Goal: Task Accomplishment & Management: Manage account settings

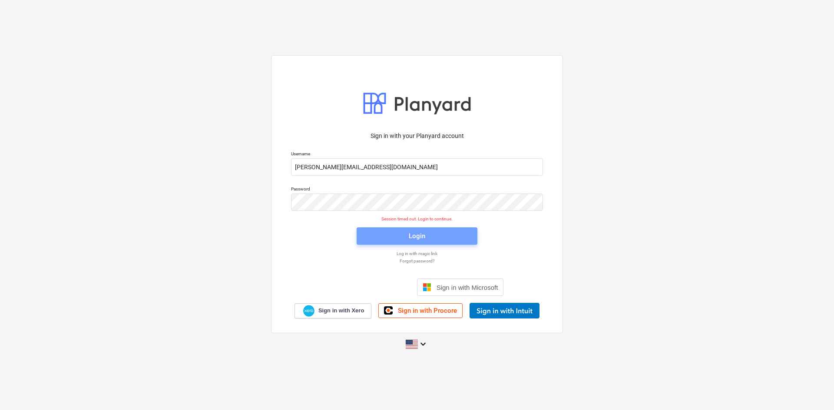
click at [432, 241] on span "Login" at bounding box center [417, 236] width 100 height 11
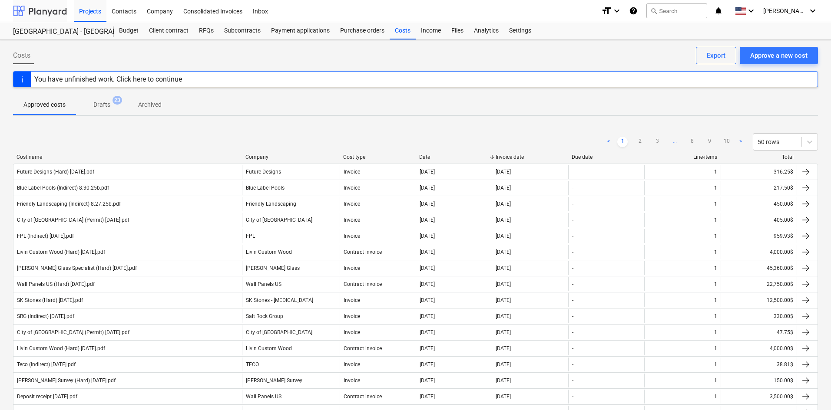
click at [46, 14] on div at bounding box center [40, 11] width 54 height 22
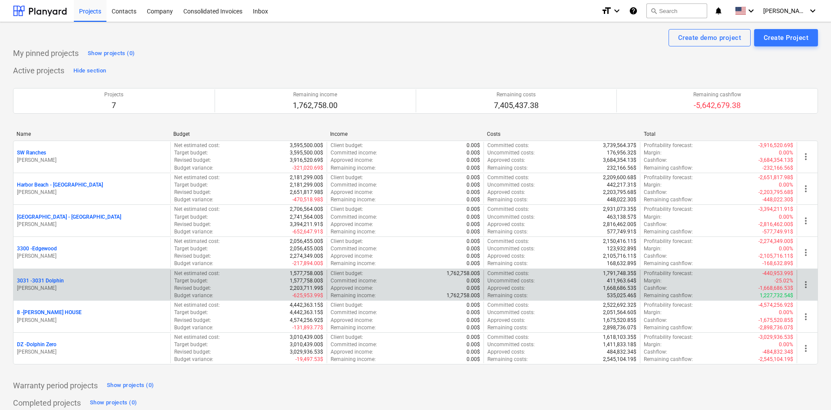
click at [53, 283] on p "3031 - 3031 Dolphin" at bounding box center [40, 281] width 47 height 7
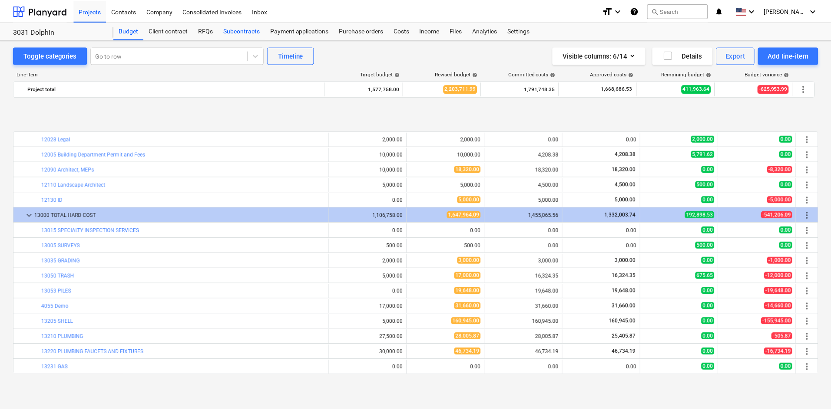
scroll to position [347, 0]
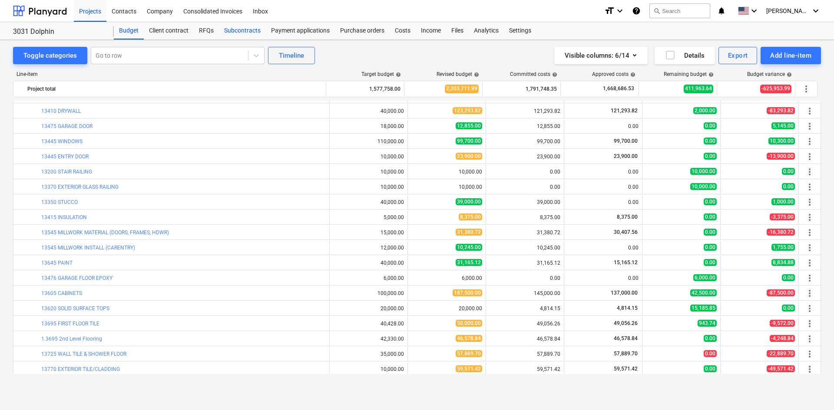
click at [231, 33] on div "Subcontracts" at bounding box center [242, 30] width 47 height 17
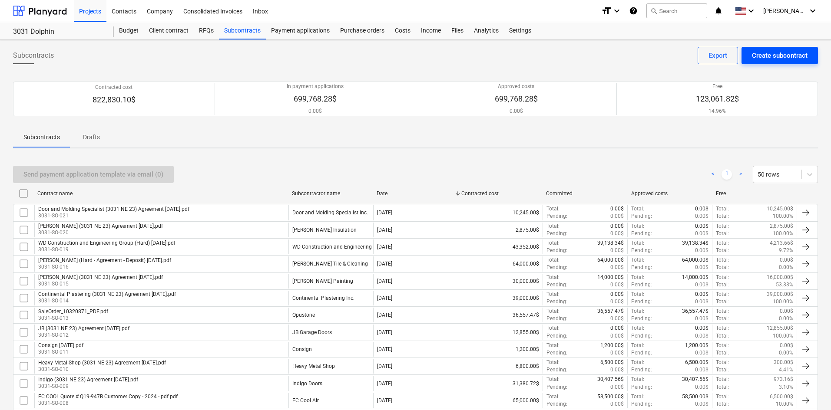
click at [804, 58] on div "Create subcontract" at bounding box center [780, 55] width 56 height 11
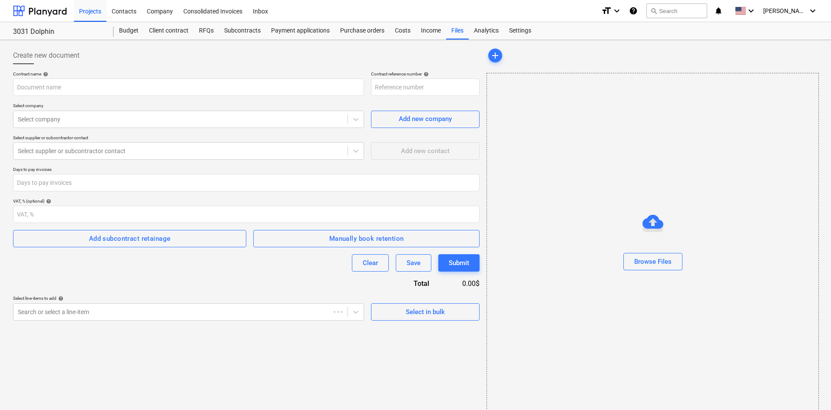
type input "3031-SO-023"
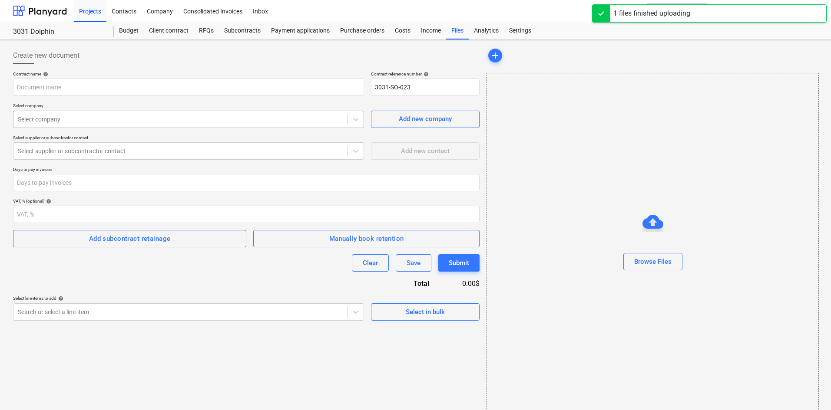
type input "Epic (3031 NE 23) Agreement [DATE].pdf"
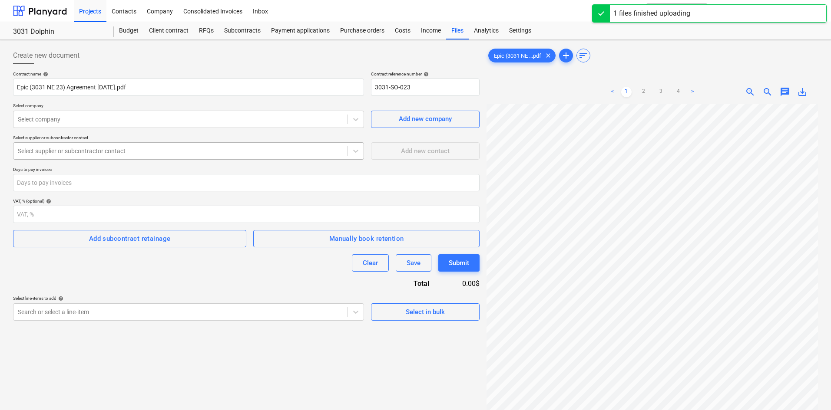
click at [190, 146] on div "Select supplier or subcontractor contact" at bounding box center [180, 151] width 334 height 12
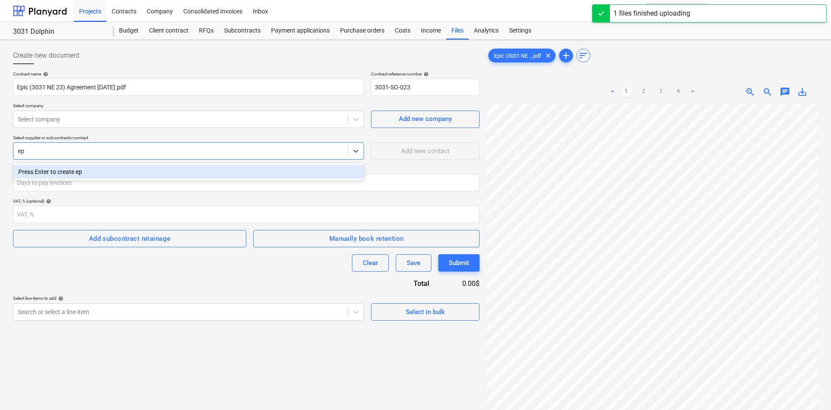
type input "e"
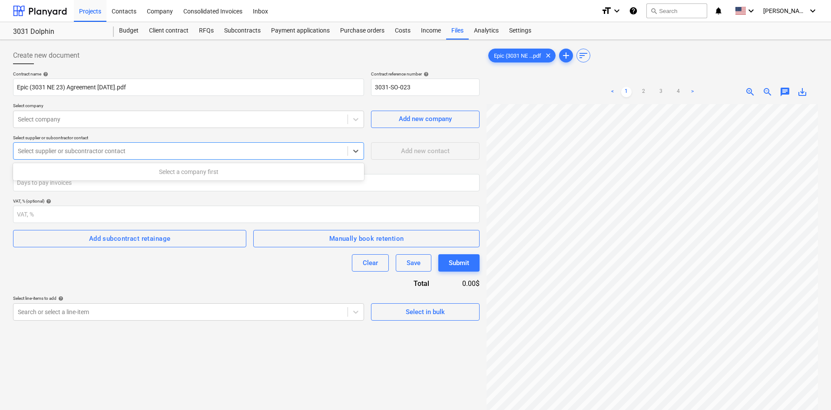
click at [222, 129] on div "Contract name help Epic (3031 NE 23) Agreement [DATE].pdf Contract reference nu…" at bounding box center [246, 196] width 466 height 250
click at [416, 118] on div "Add new company" at bounding box center [425, 118] width 53 height 11
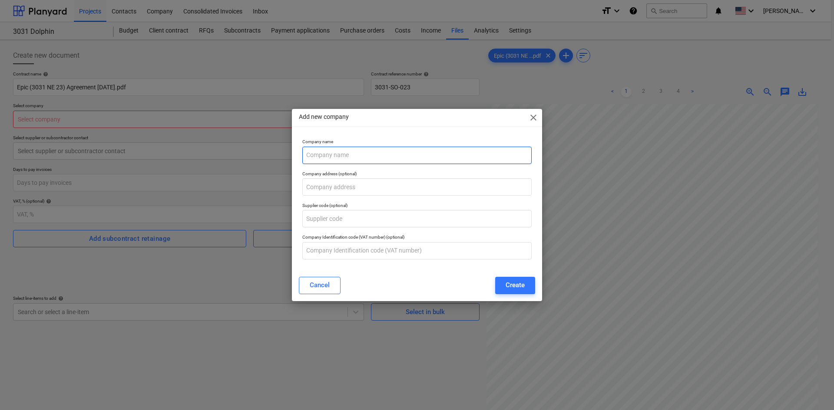
click at [388, 159] on input "text" at bounding box center [416, 155] width 229 height 17
type input "Epic Landscaping"
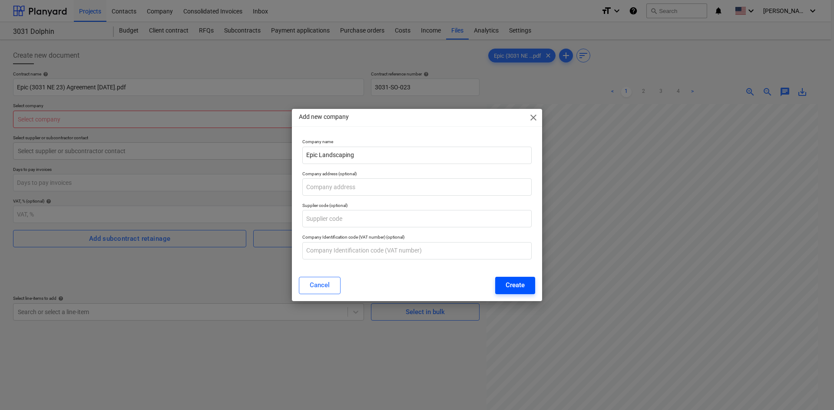
click at [521, 290] on div "Create" at bounding box center [515, 285] width 19 height 11
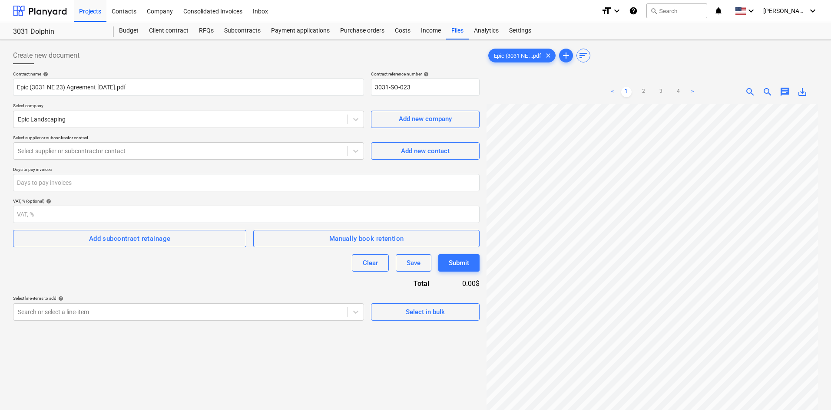
click at [125, 384] on div "Create new document Contract name help Epic (3031 NE 23) Agreement [DATE].pdf C…" at bounding box center [246, 268] width 473 height 450
click at [453, 148] on span "Add new contact" at bounding box center [425, 151] width 87 height 11
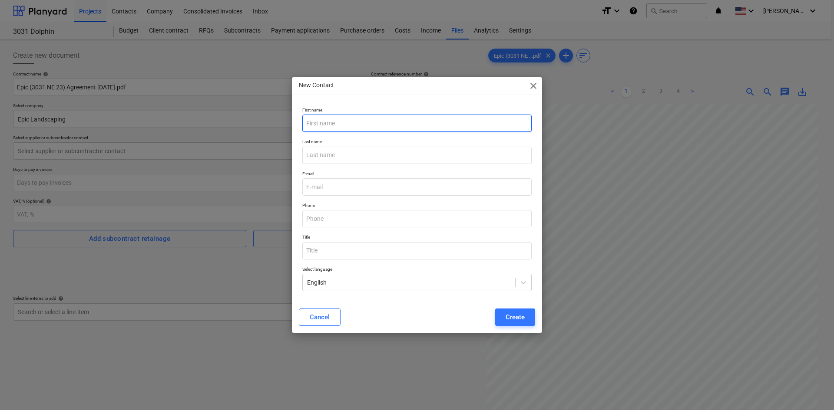
click at [352, 127] on input "text" at bounding box center [416, 123] width 229 height 17
paste input "[PERSON_NAME]"
click at [339, 124] on input "[PERSON_NAME]" at bounding box center [416, 123] width 229 height 17
type input "[PERSON_NAME]"
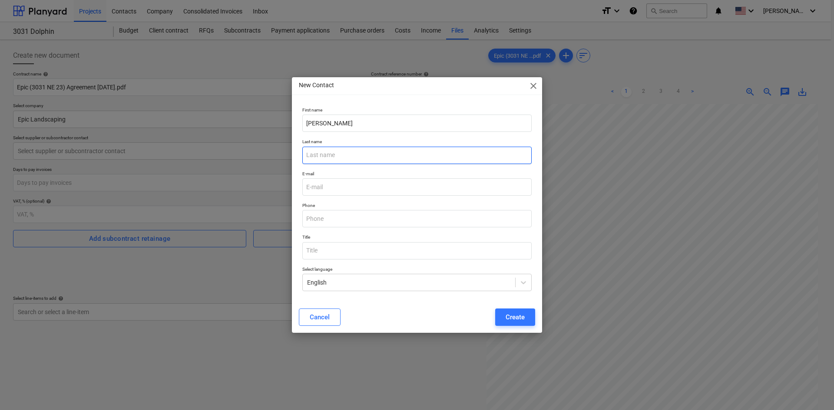
click at [328, 152] on input "text" at bounding box center [416, 155] width 229 height 17
paste input "[PERSON_NAME]"
type input "[PERSON_NAME]"
click at [0, 172] on div "New Contact close First name [PERSON_NAME] Last name [PERSON_NAME] E-mail Phone…" at bounding box center [417, 205] width 834 height 410
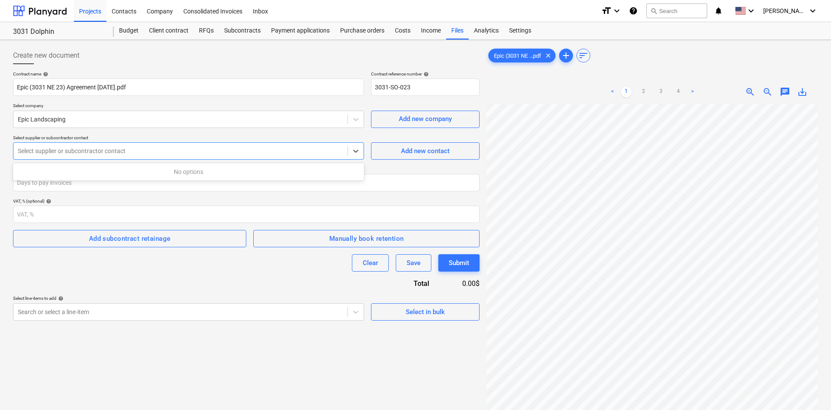
click at [87, 149] on div at bounding box center [180, 151] width 325 height 9
click at [435, 147] on div "Add new contact" at bounding box center [425, 151] width 49 height 11
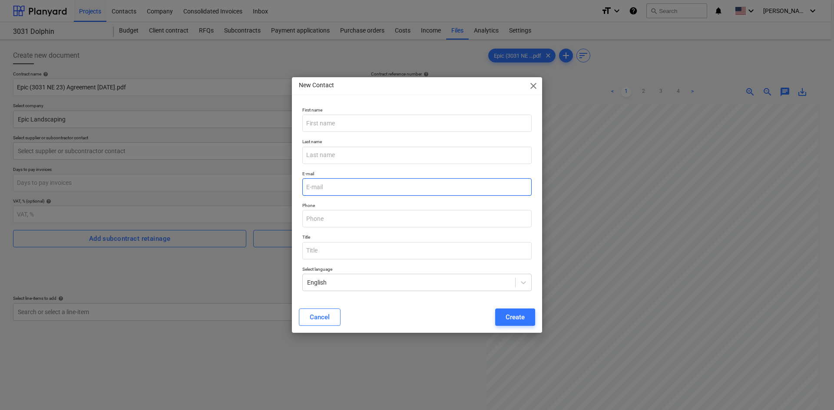
click at [361, 188] on input "email" at bounding box center [416, 187] width 229 height 17
paste input "[EMAIL_ADDRESS][DOMAIN_NAME]"
type input "[EMAIL_ADDRESS][DOMAIN_NAME]"
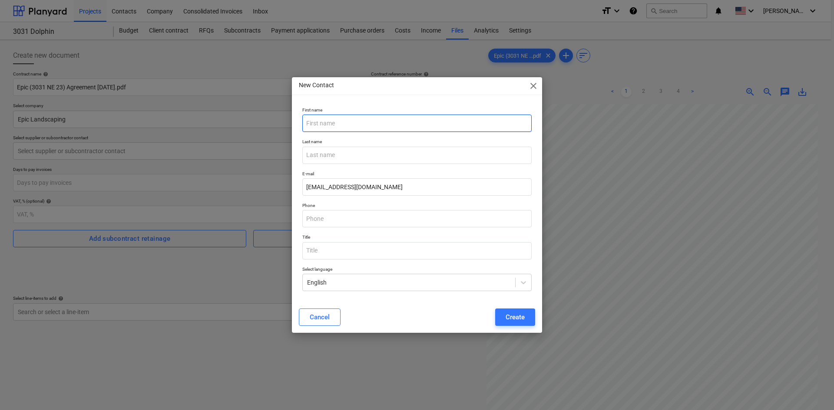
click at [357, 124] on input "text" at bounding box center [416, 123] width 229 height 17
type input "[PERSON_NAME]"
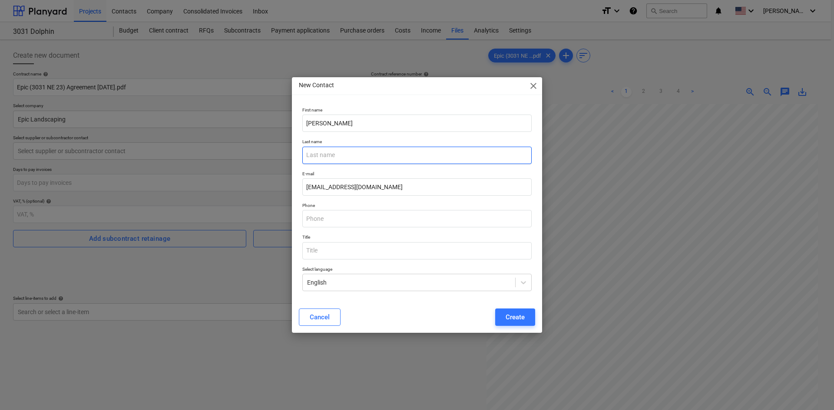
click at [336, 152] on input "text" at bounding box center [416, 155] width 229 height 17
type input "[PERSON_NAME]"
click at [499, 323] on button "Create" at bounding box center [515, 317] width 40 height 17
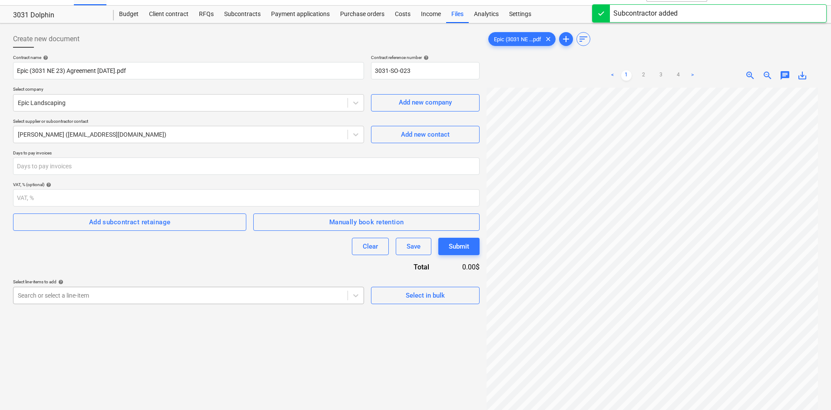
scroll to position [50, 0]
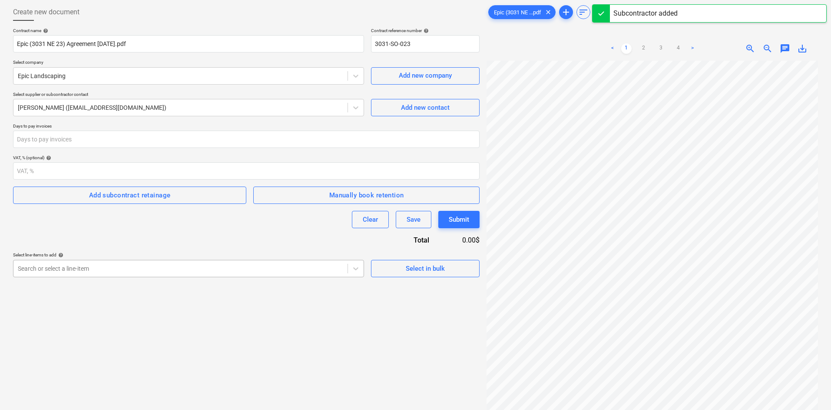
click at [205, 310] on body "Projects Contacts Company Consolidated Invoices Inbox format_size keyboard_arro…" at bounding box center [415, 162] width 831 height 410
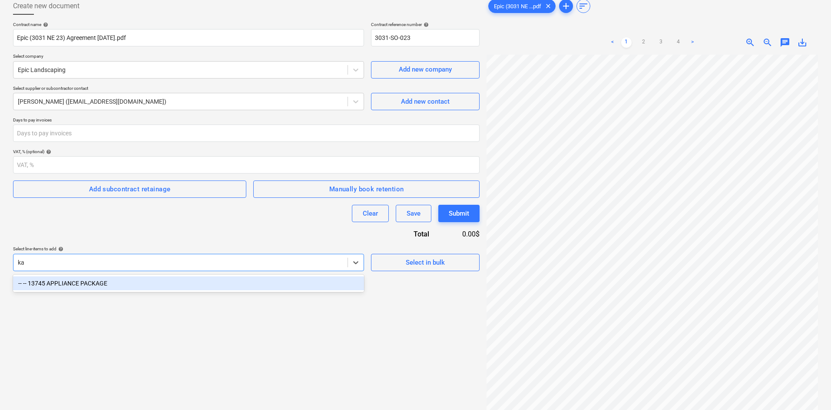
type input "k"
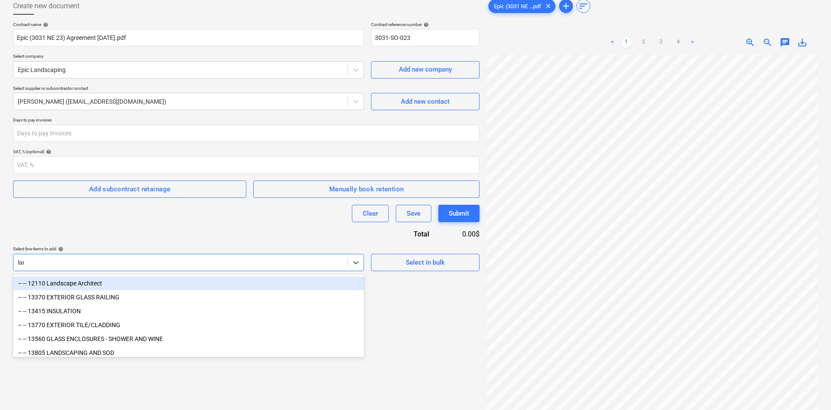
type input "land"
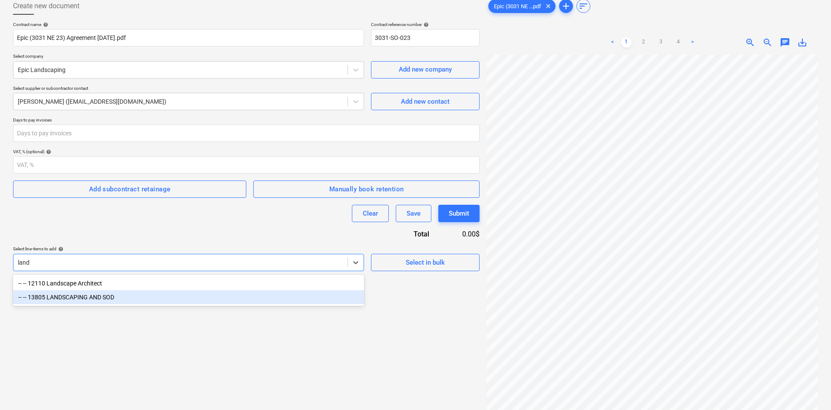
click at [188, 297] on div "-- -- 13805 LANDSCAPING AND SOD" at bounding box center [188, 298] width 351 height 14
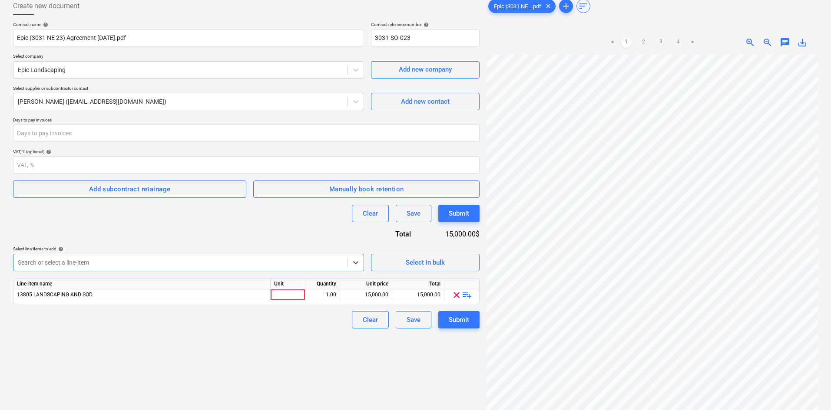
click at [252, 229] on div "Contract name help Epic (3031 NE 23) Agreement [DATE].pdf Contract reference nu…" at bounding box center [246, 175] width 466 height 307
click at [679, 41] on link "4" at bounding box center [678, 42] width 10 height 10
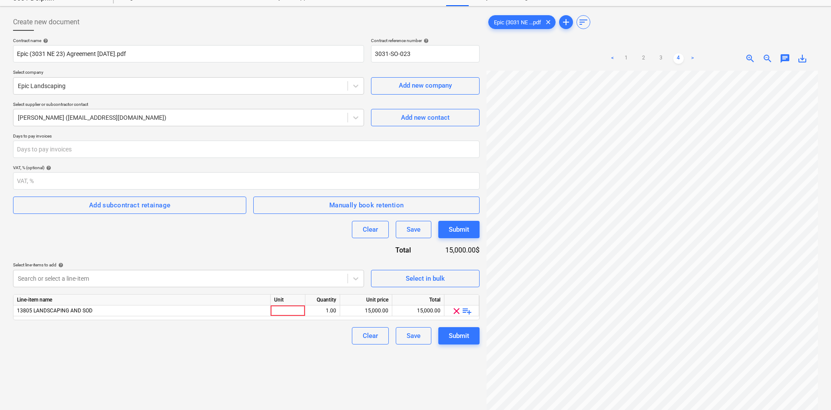
scroll to position [0, 0]
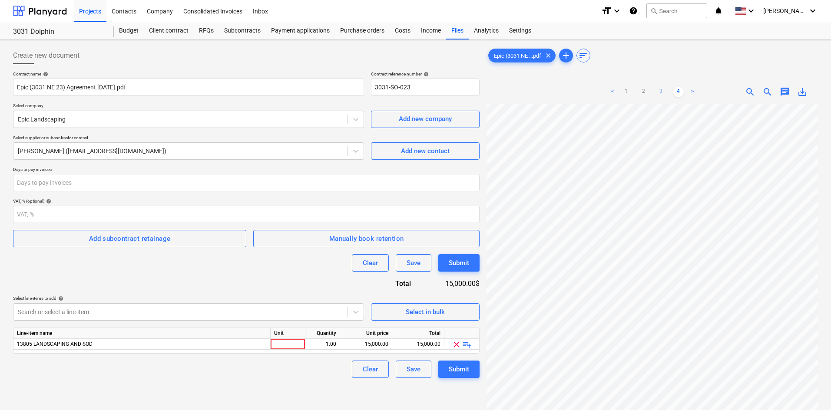
click at [662, 93] on link "3" at bounding box center [661, 92] width 10 height 10
click at [370, 344] on div "15,000.00" at bounding box center [366, 344] width 45 height 11
type input "17000"
click at [285, 390] on div "Create new document Contract name help Epic (3031 NE 23) Agreement [DATE].pdf C…" at bounding box center [246, 268] width 473 height 450
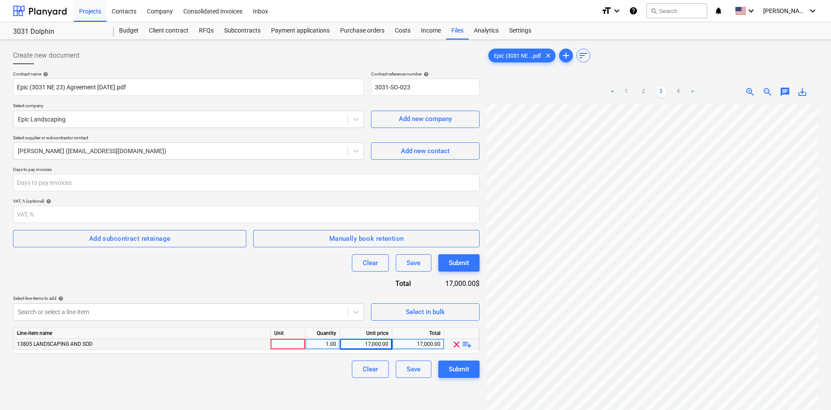
click at [290, 349] on div at bounding box center [288, 344] width 35 height 11
type input "pcs"
click at [338, 378] on div "Clear Save Submit" at bounding box center [246, 369] width 466 height 17
click at [645, 90] on link "2" at bounding box center [643, 92] width 10 height 10
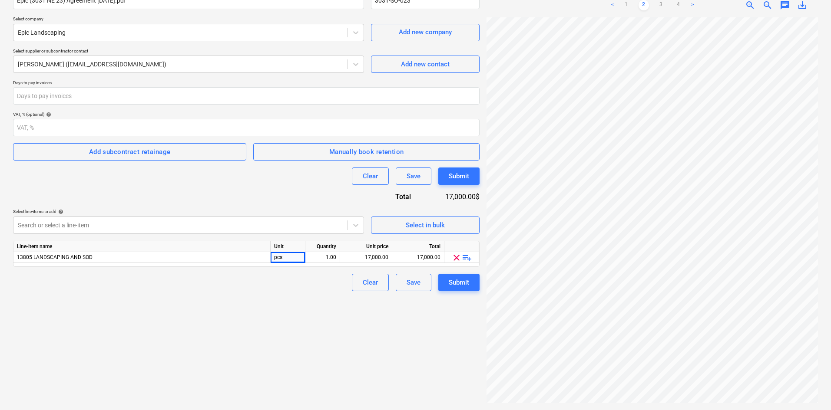
scroll to position [0, 0]
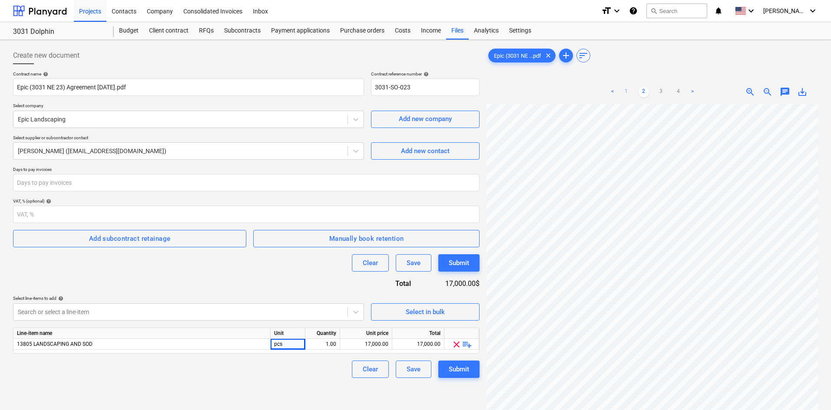
click at [628, 89] on link "1" at bounding box center [626, 92] width 10 height 10
click at [467, 368] on div "Submit" at bounding box center [459, 369] width 20 height 11
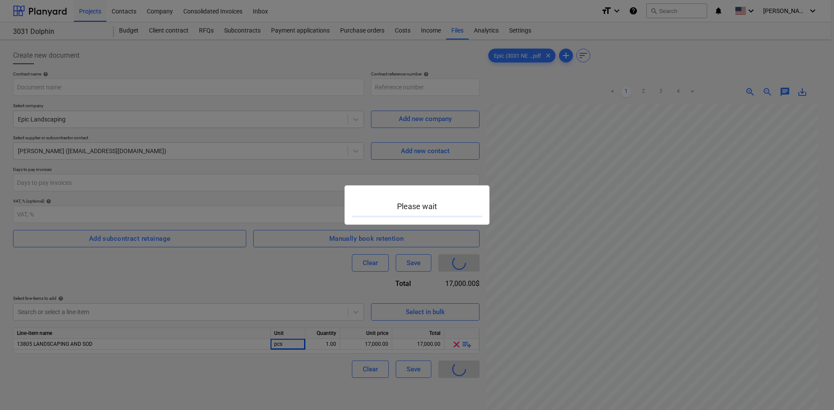
type input "3031-SO-023"
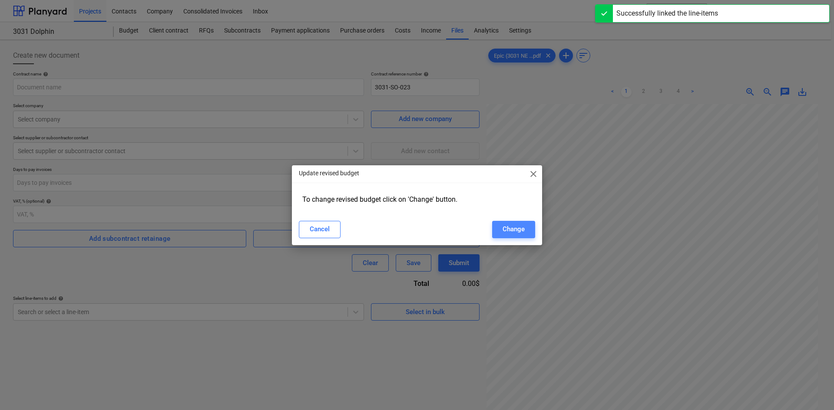
click at [516, 228] on div "Change" at bounding box center [514, 229] width 22 height 11
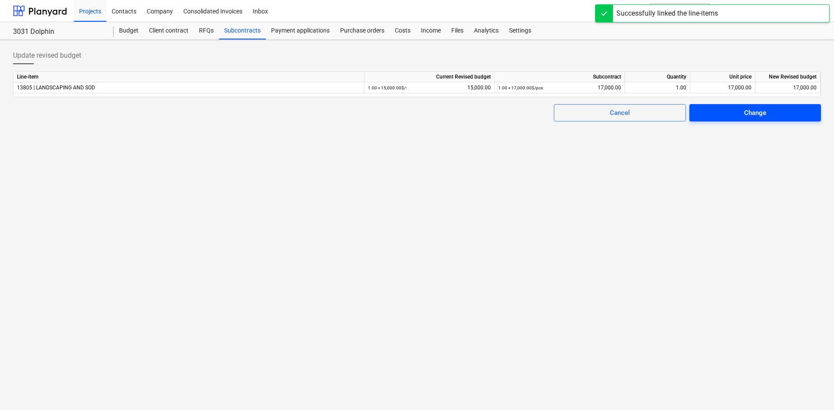
click at [777, 107] on span "Change" at bounding box center [755, 112] width 111 height 11
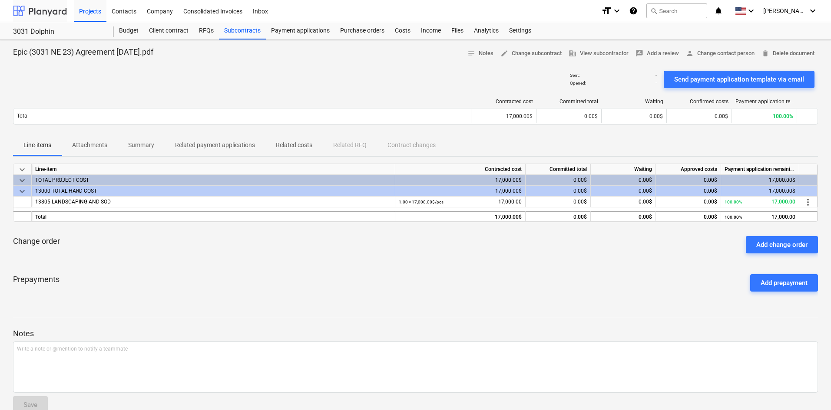
click at [50, 3] on div at bounding box center [40, 11] width 54 height 22
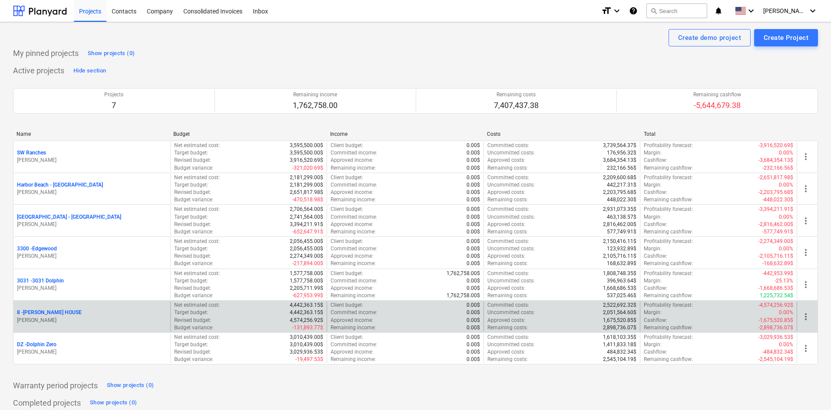
click at [53, 314] on p "8 - [PERSON_NAME] HOUSE" at bounding box center [49, 312] width 65 height 7
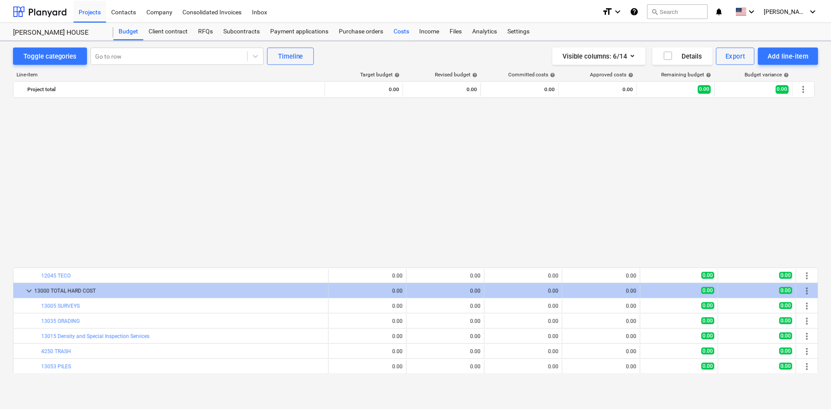
scroll to position [478, 0]
click at [407, 30] on div "Costs" at bounding box center [403, 30] width 26 height 17
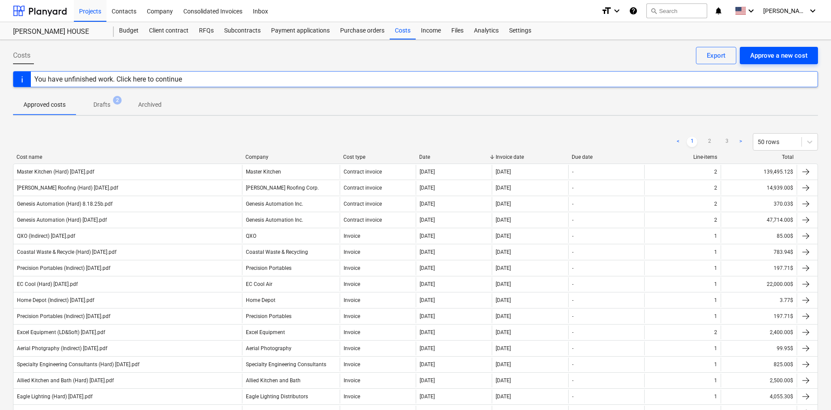
click at [778, 56] on div "Approve a new cost" at bounding box center [778, 55] width 57 height 11
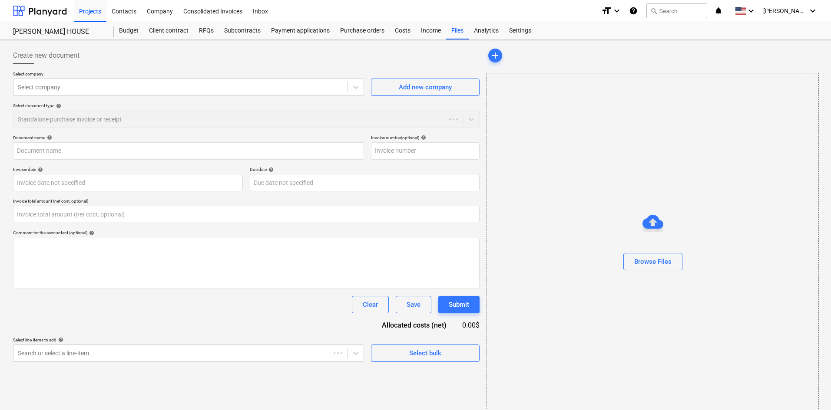
type input "0.00"
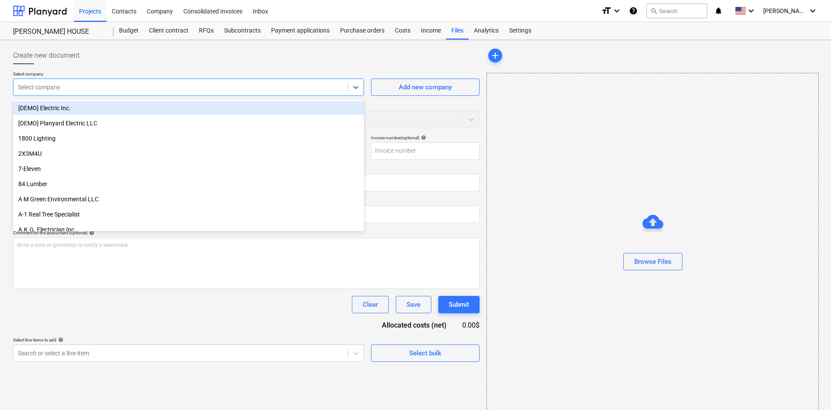
click at [112, 83] on div at bounding box center [180, 87] width 325 height 9
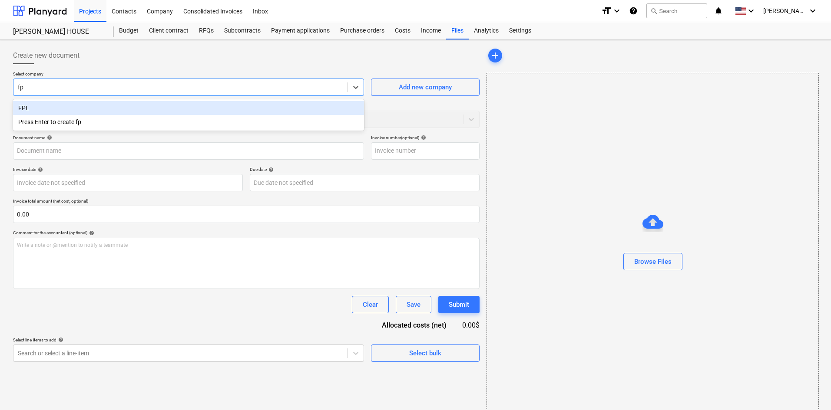
type input "fpl"
click at [42, 104] on div "FPL" at bounding box center [188, 108] width 351 height 14
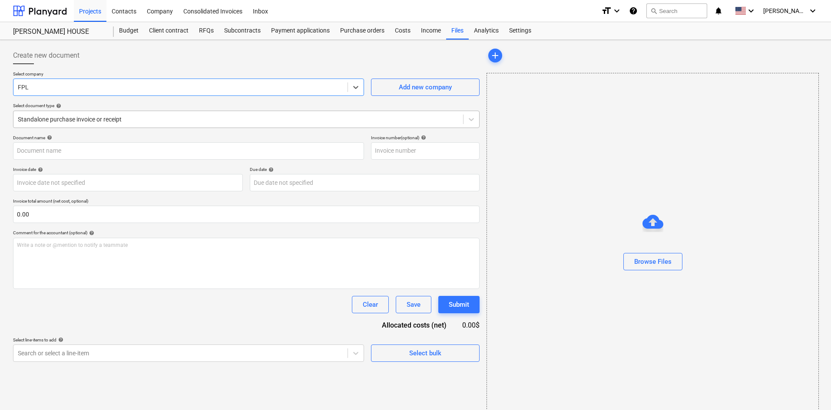
click at [46, 116] on div at bounding box center [238, 119] width 441 height 9
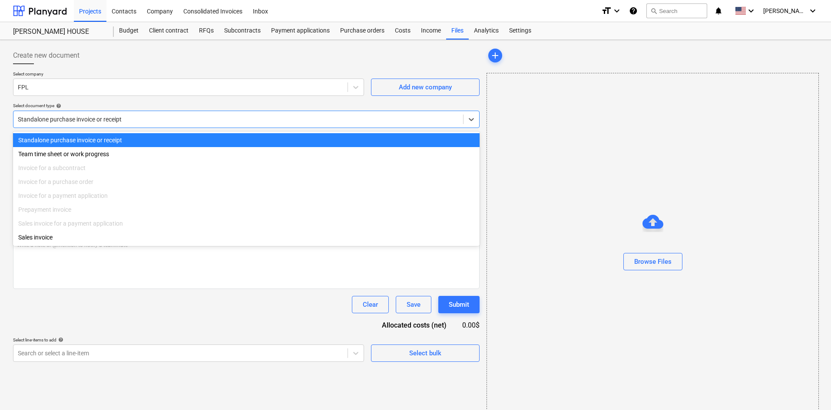
click at [46, 116] on div at bounding box center [238, 119] width 441 height 9
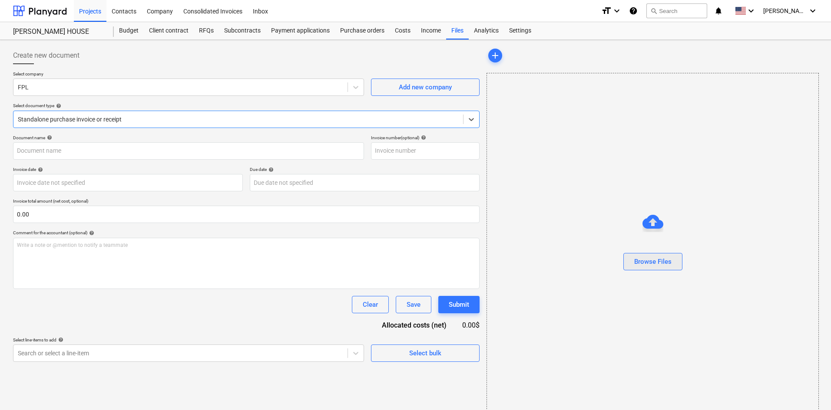
click at [653, 263] on div "Browse Files" at bounding box center [652, 261] width 37 height 11
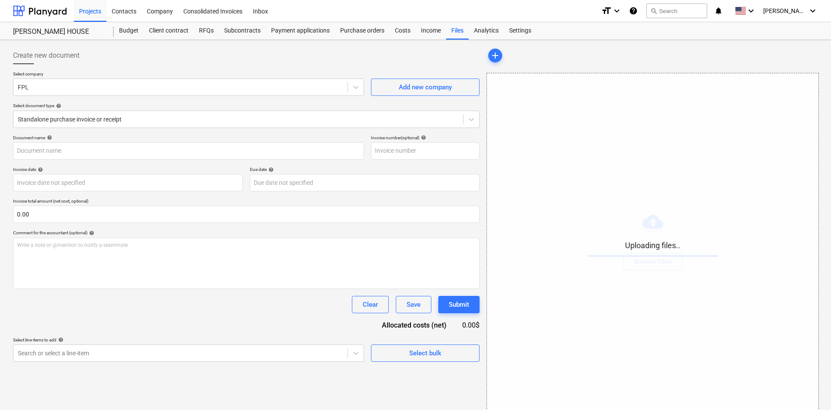
click at [225, 340] on div "Select line-items to add help" at bounding box center [188, 340] width 351 height 6
click at [218, 360] on body "Projects Contacts Company Consolidated Invoices Inbox format_size keyboard_arro…" at bounding box center [415, 205] width 831 height 410
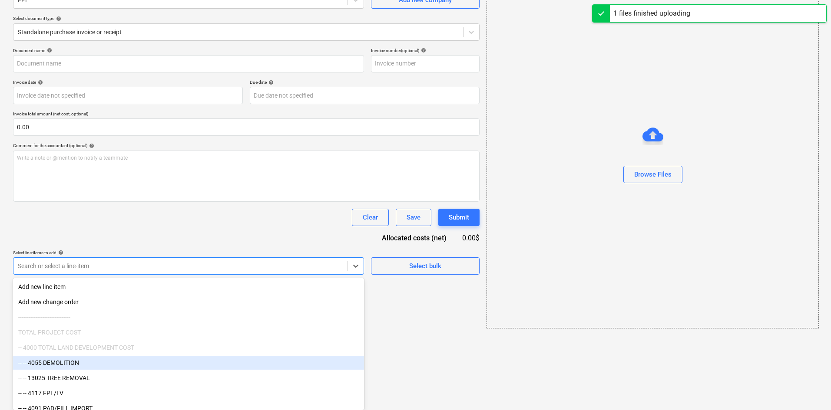
type input "FPL (Indirect) [DATE].pdf"
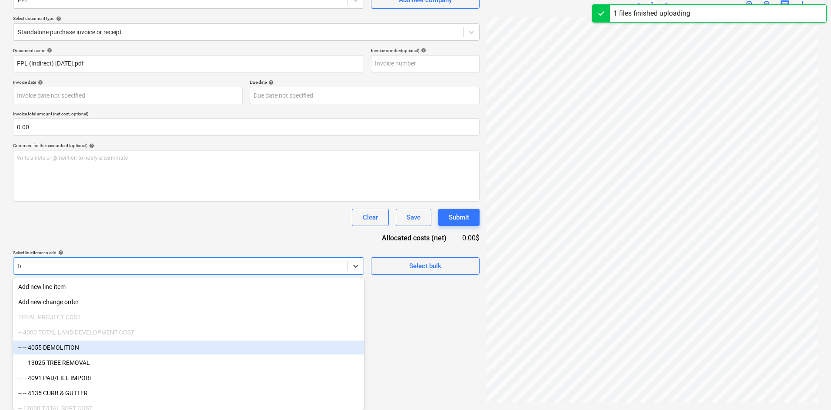
type input "tem"
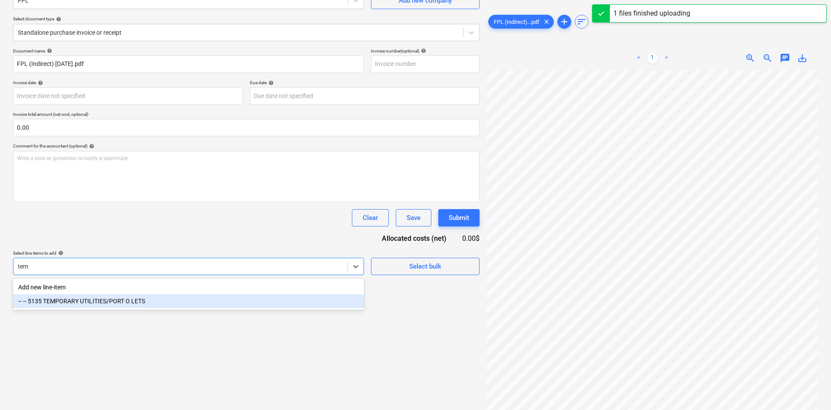
click at [177, 304] on div "-- -- 5135 TEMPORARY UTILITIES/PORT O LETS" at bounding box center [188, 301] width 351 height 14
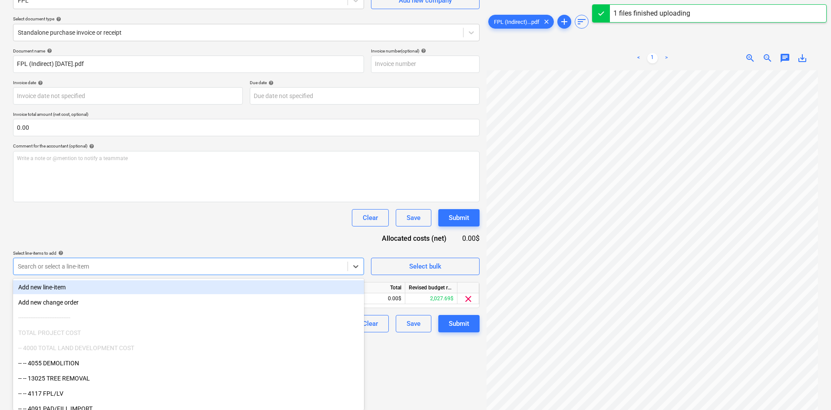
click at [218, 233] on div "Document name help FPL (Indirect) [DATE].pdf Invoice number (optional) help Inv…" at bounding box center [246, 190] width 466 height 284
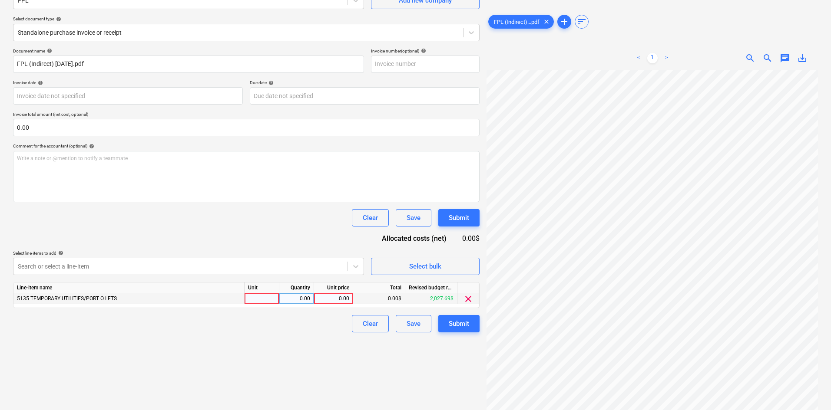
click at [333, 298] on div "0.00" at bounding box center [334, 299] width 32 height 11
type input "35.92"
click at [305, 224] on div "Clear Save Submit" at bounding box center [246, 217] width 466 height 17
click at [454, 333] on button "Submit" at bounding box center [458, 323] width 41 height 17
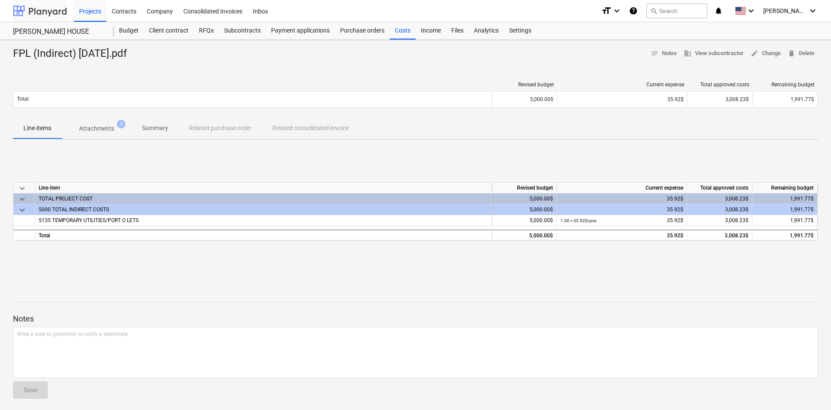
click at [27, 7] on div at bounding box center [40, 11] width 54 height 22
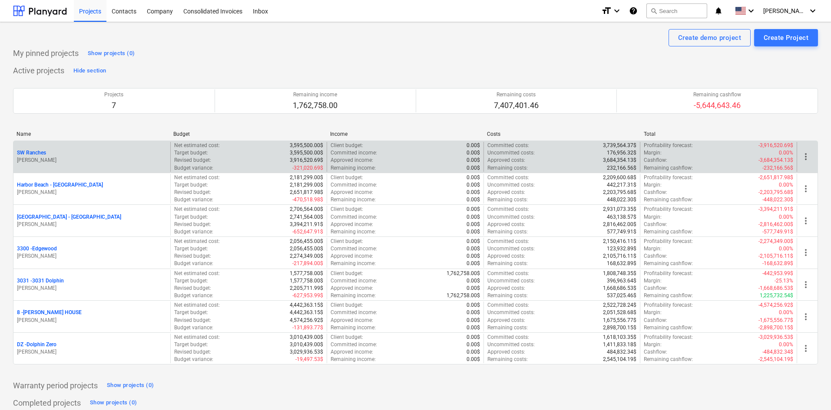
click at [42, 153] on p "SW Ranches" at bounding box center [31, 152] width 29 height 7
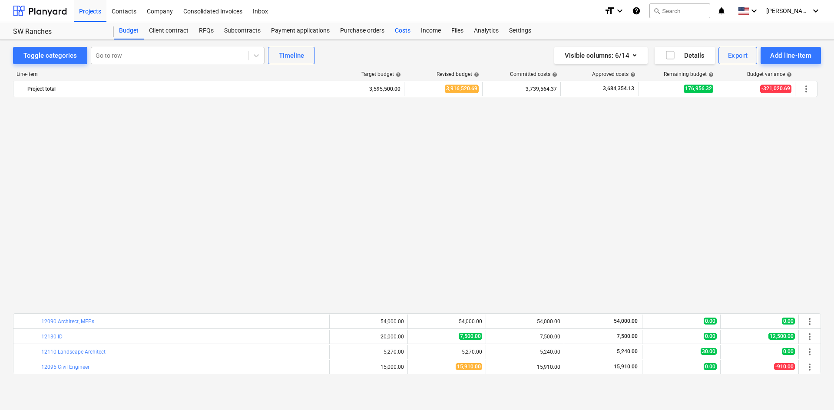
click at [400, 29] on div "Costs" at bounding box center [403, 30] width 26 height 17
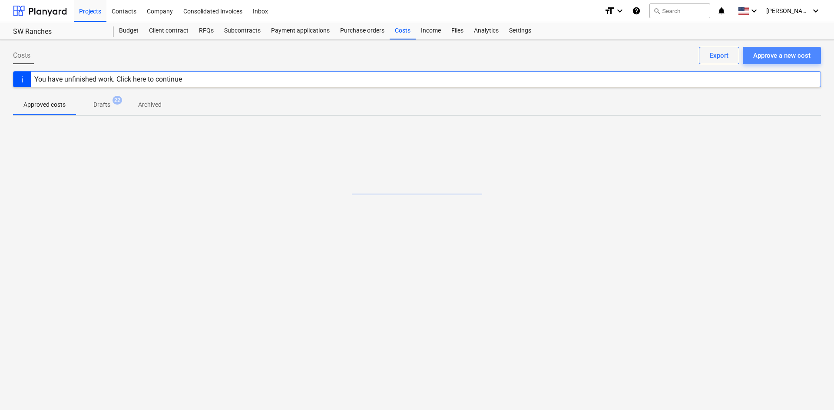
click at [787, 48] on button "Approve a new cost" at bounding box center [782, 55] width 78 height 17
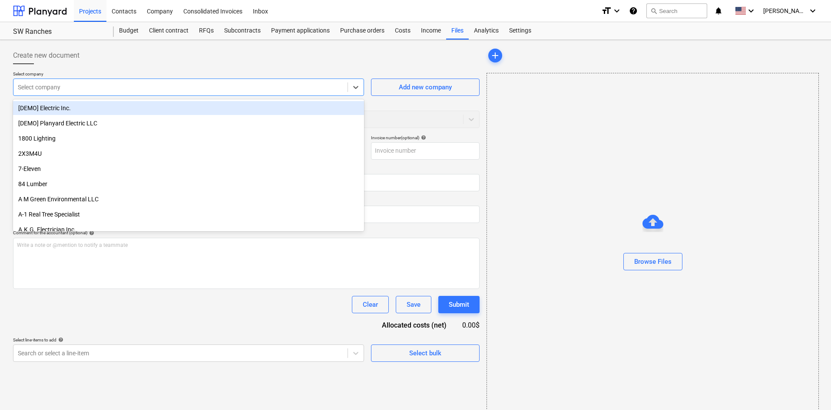
click at [95, 92] on div at bounding box center [180, 87] width 325 height 9
type input "u"
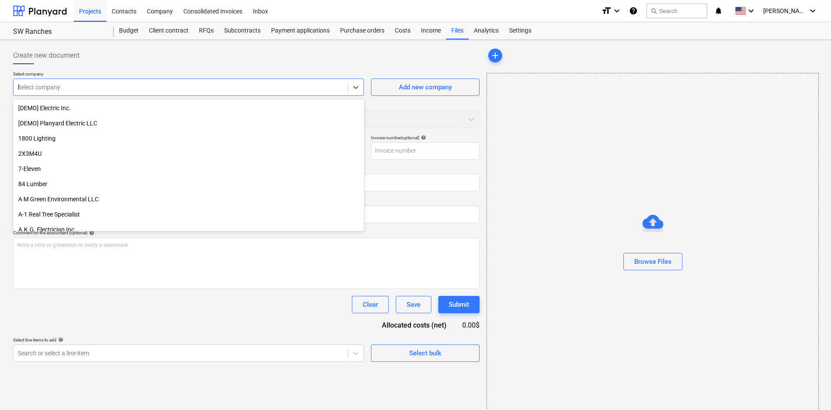
type input "bb"
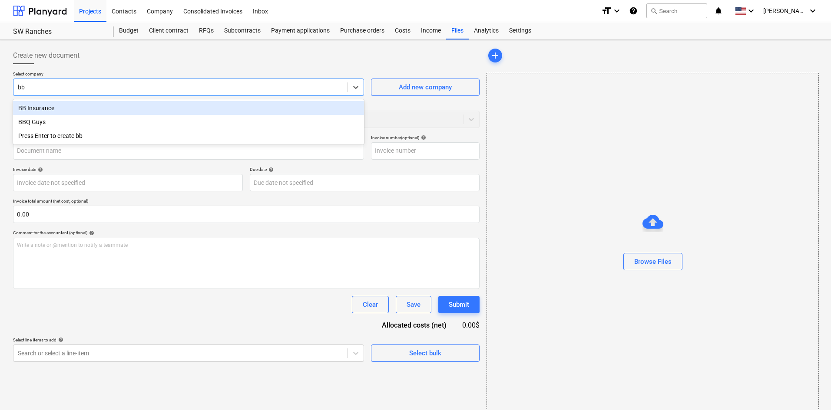
click at [121, 110] on div "BB Insurance" at bounding box center [188, 108] width 351 height 14
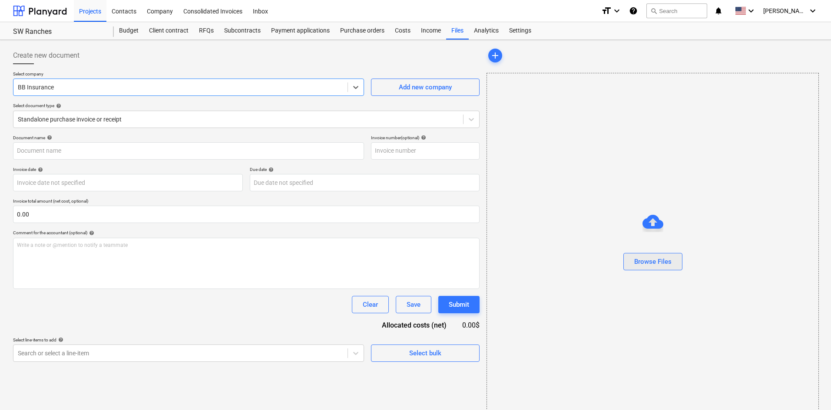
click at [637, 262] on div "Browse Files" at bounding box center [652, 261] width 37 height 11
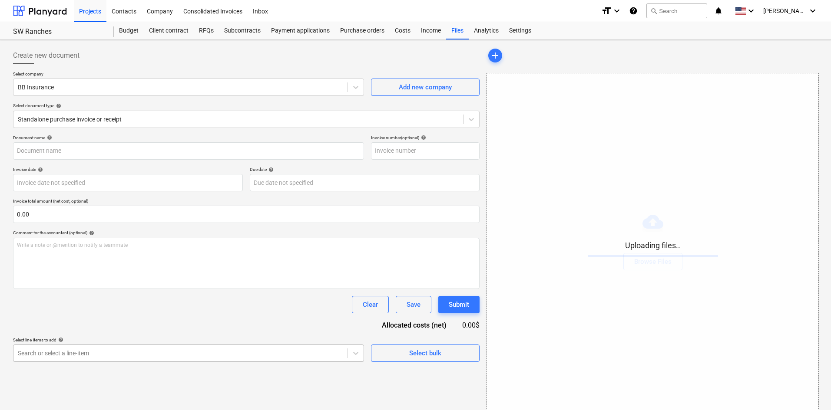
click at [168, 349] on body "Projects Contacts Company Consolidated Invoices Inbox format_size keyboard_arro…" at bounding box center [415, 205] width 831 height 410
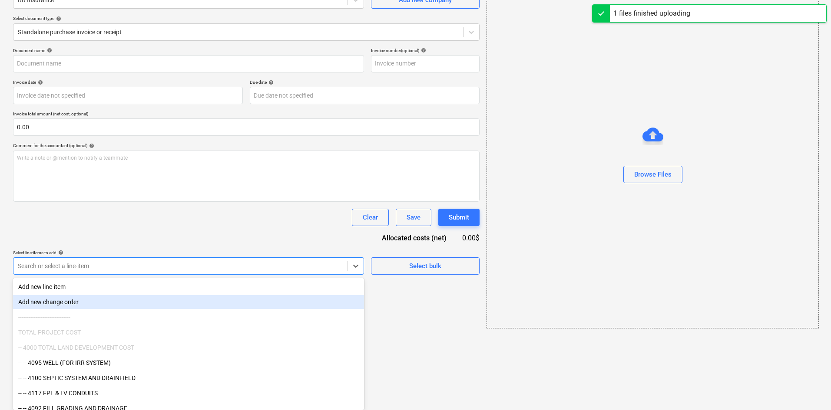
type input "US Assure (Insurance) [DATE].pdf"
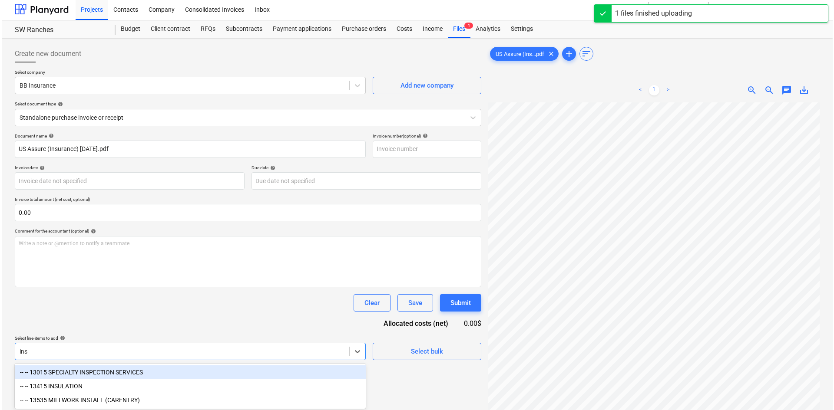
scroll to position [87, 0]
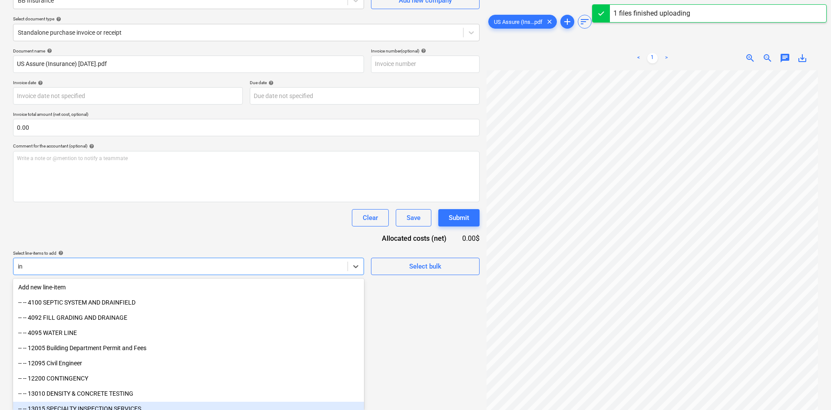
type input "i"
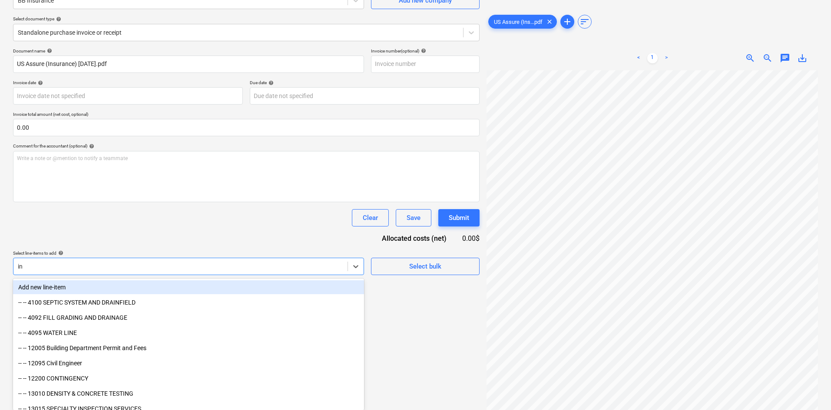
type input "ind"
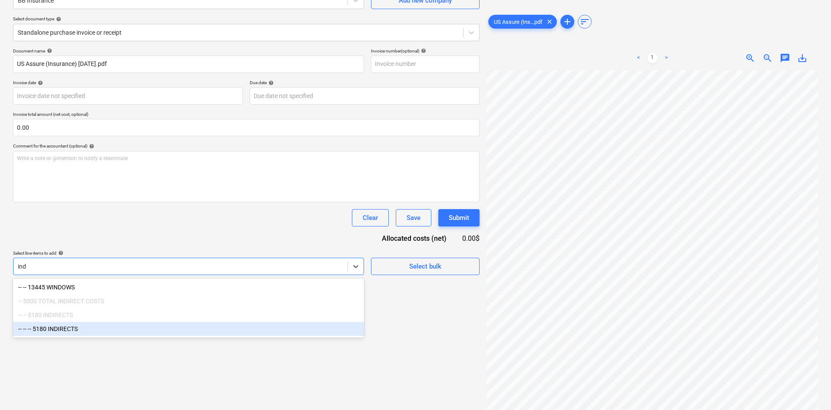
click at [106, 329] on div "-- -- -- 5180 INDIRECTS" at bounding box center [188, 329] width 351 height 14
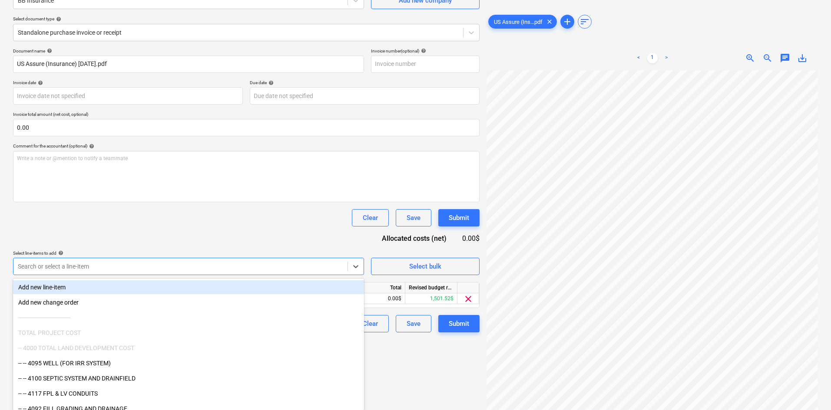
click at [239, 248] on div "Document name help US Assure (Insurance) [DATE].pdf Invoice number (optional) h…" at bounding box center [246, 190] width 466 height 284
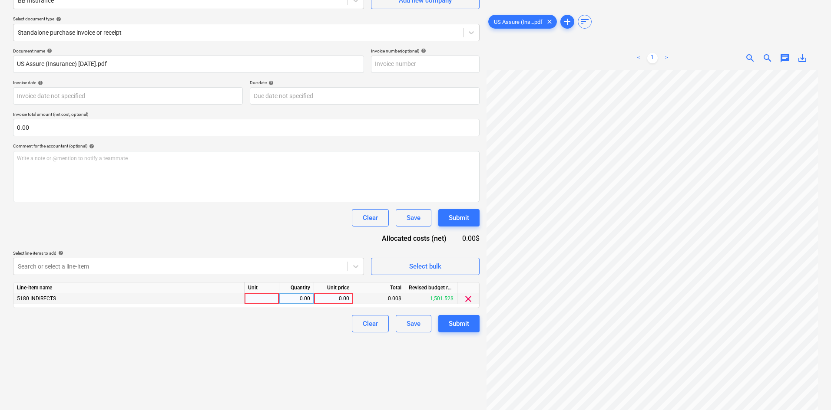
click at [324, 294] on div "0.00" at bounding box center [334, 299] width 32 height 11
type input "2186"
click at [307, 337] on div "Create new document Select company BB Insurance Add new company Select document…" at bounding box center [246, 182] width 473 height 450
click at [468, 324] on div "Submit" at bounding box center [459, 323] width 20 height 11
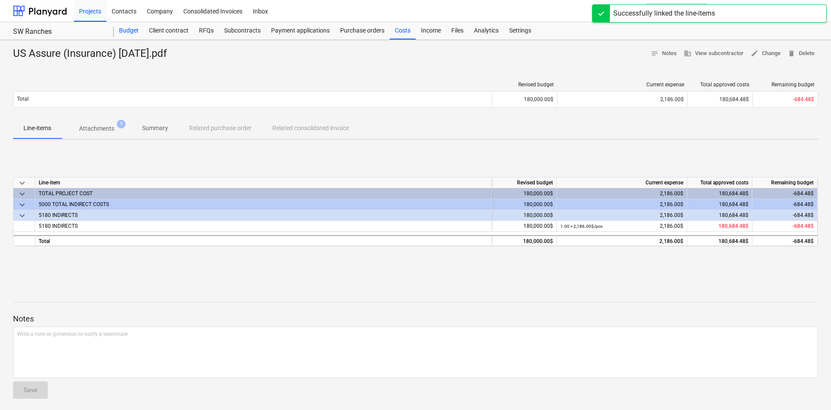
click at [141, 30] on div "Budget" at bounding box center [129, 30] width 30 height 17
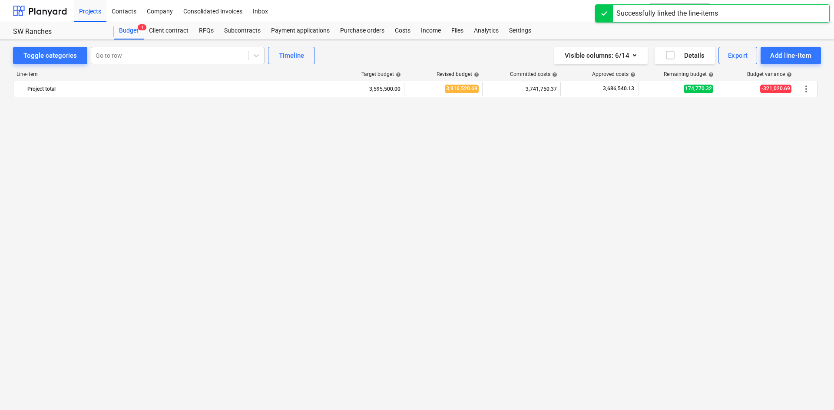
scroll to position [867, 0]
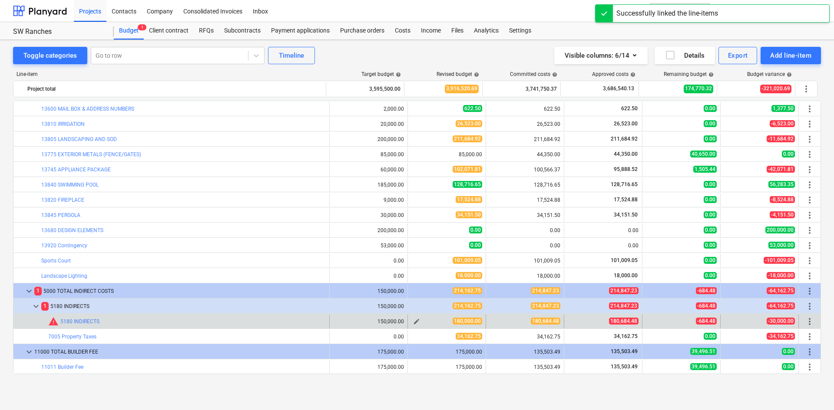
click at [413, 321] on span "edit" at bounding box center [416, 321] width 7 height 7
type textarea "x"
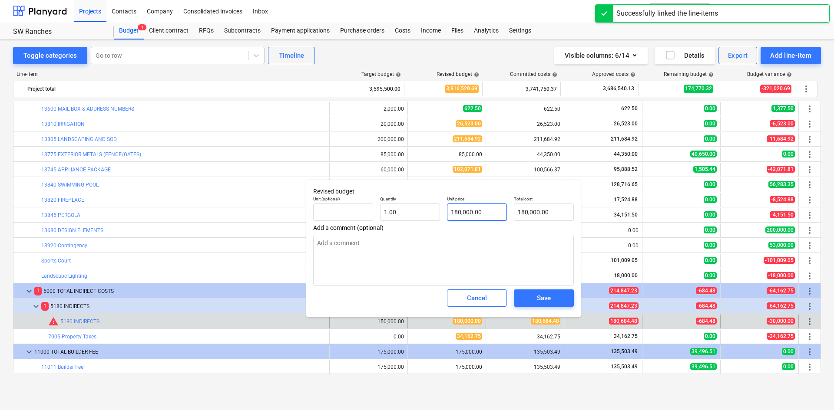
type input "180000"
drag, startPoint x: 485, startPoint y: 211, endPoint x: 379, endPoint y: 216, distance: 106.6
click at [384, 218] on div "Unit (optional) Quantity 1.00 Unit price 180000 Total cost 180,000.00" at bounding box center [444, 209] width 268 height 32
type textarea "x"
type input "1"
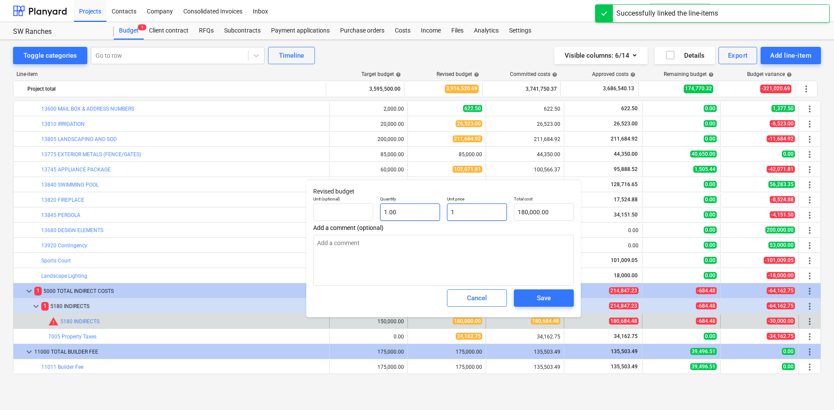
type input "1.00"
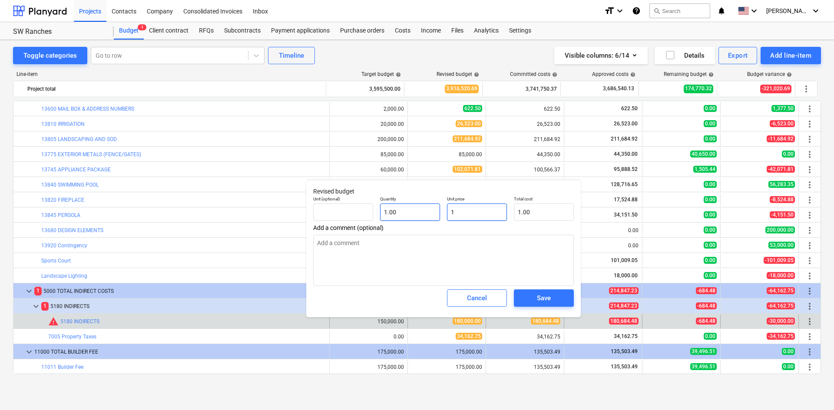
type textarea "x"
type input "18"
type input "18.00"
type textarea "x"
type input "183"
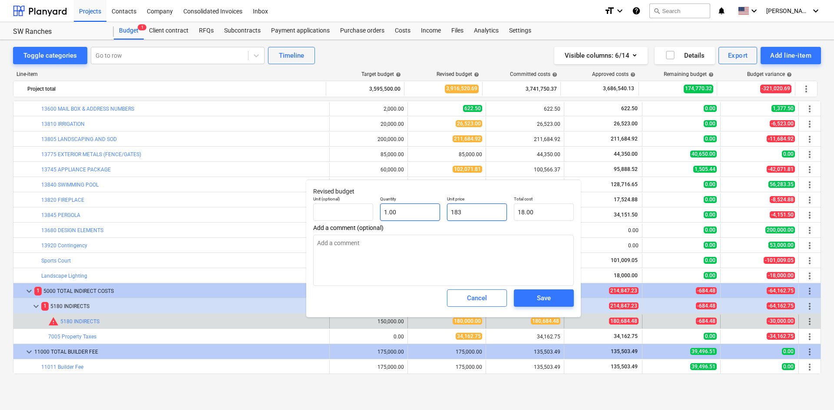
type input "183.00"
type textarea "x"
type input "1830"
type input "1,830.00"
type textarea "x"
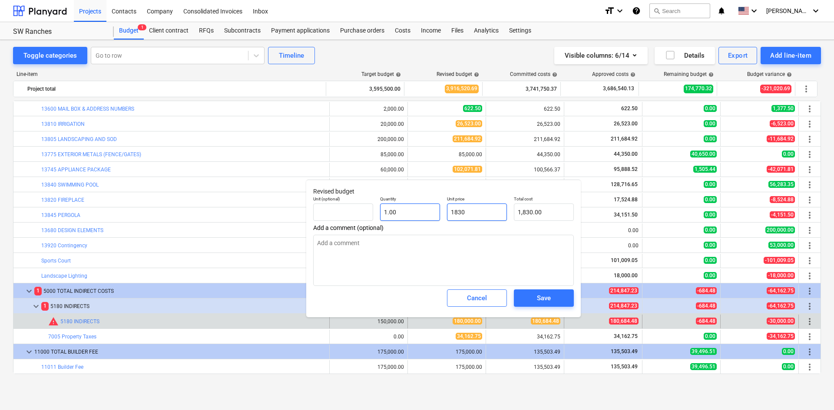
type input "18300"
type input "18,300.00"
type textarea "x"
type input "183000"
type input "183,000.00"
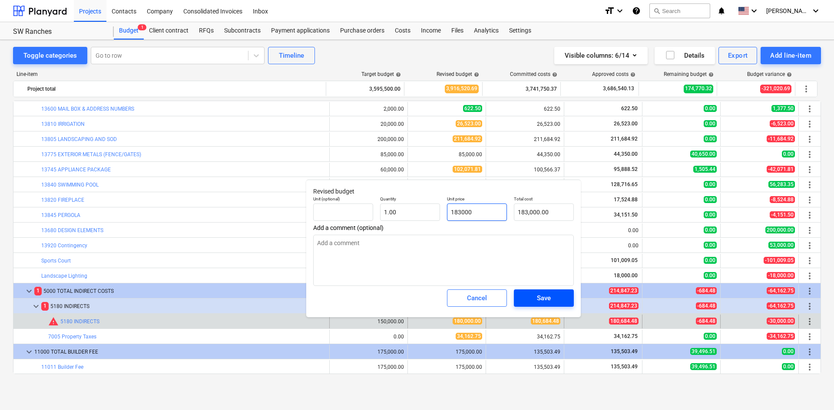
type input "183000"
type textarea "x"
type input "183,000.00"
click at [558, 304] on span "Save" at bounding box center [543, 298] width 39 height 11
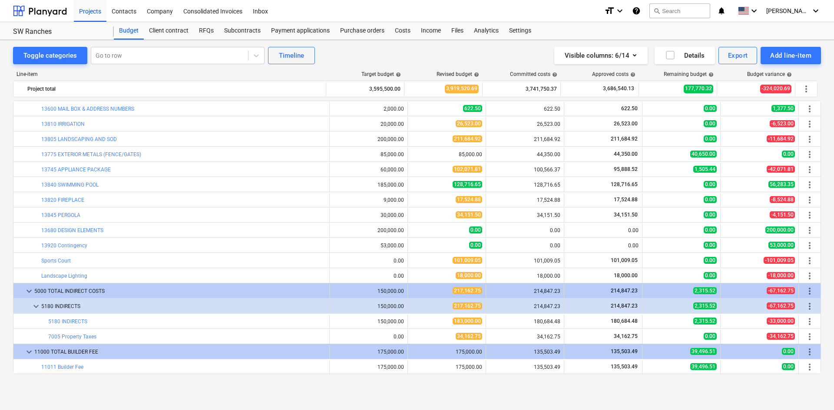
type textarea "x"
type input "1.00"
type input "183,000.00"
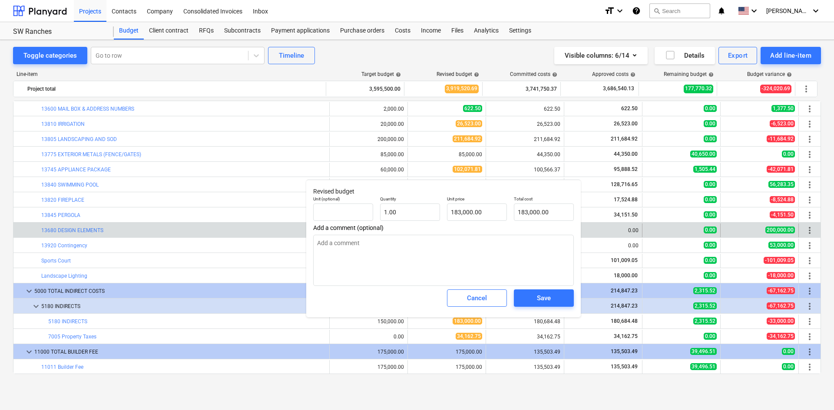
type textarea "x"
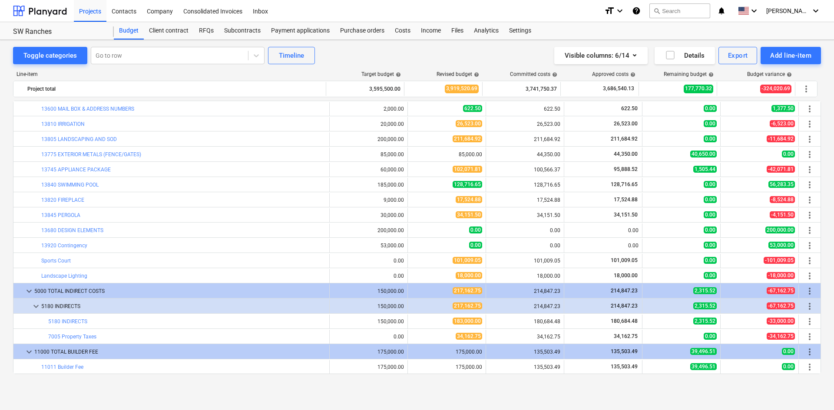
click at [273, 393] on div "Toggle categories Go to row Timeline Visible columns : 6/14 Details Export Add …" at bounding box center [417, 225] width 834 height 370
drag, startPoint x: 202, startPoint y: 384, endPoint x: 181, endPoint y: 390, distance: 21.6
click at [201, 384] on div "Line-item Target budget help Revised budget help Committed costs help Approved …" at bounding box center [417, 224] width 808 height 321
